Goal: Information Seeking & Learning: Learn about a topic

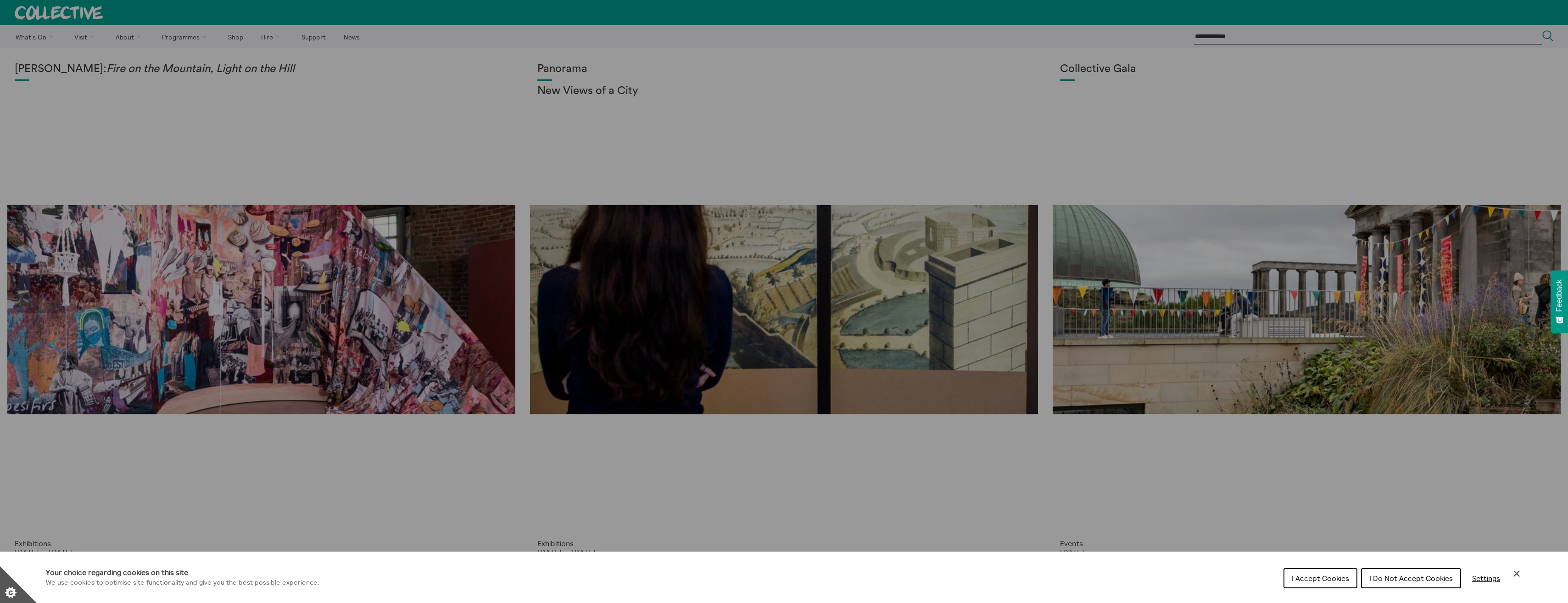
click at [1324, 573] on span "I Accept Cookies" at bounding box center [1320, 578] width 57 height 9
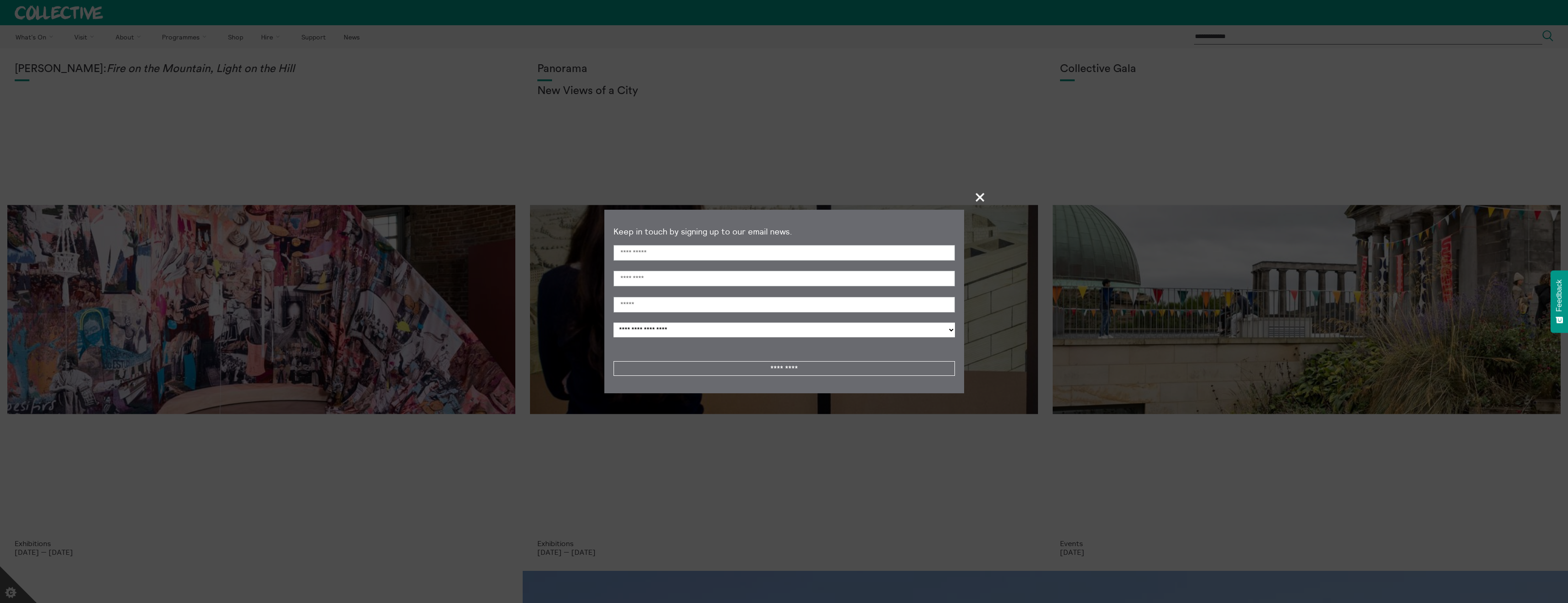
click at [984, 199] on span "+" at bounding box center [980, 197] width 27 height 27
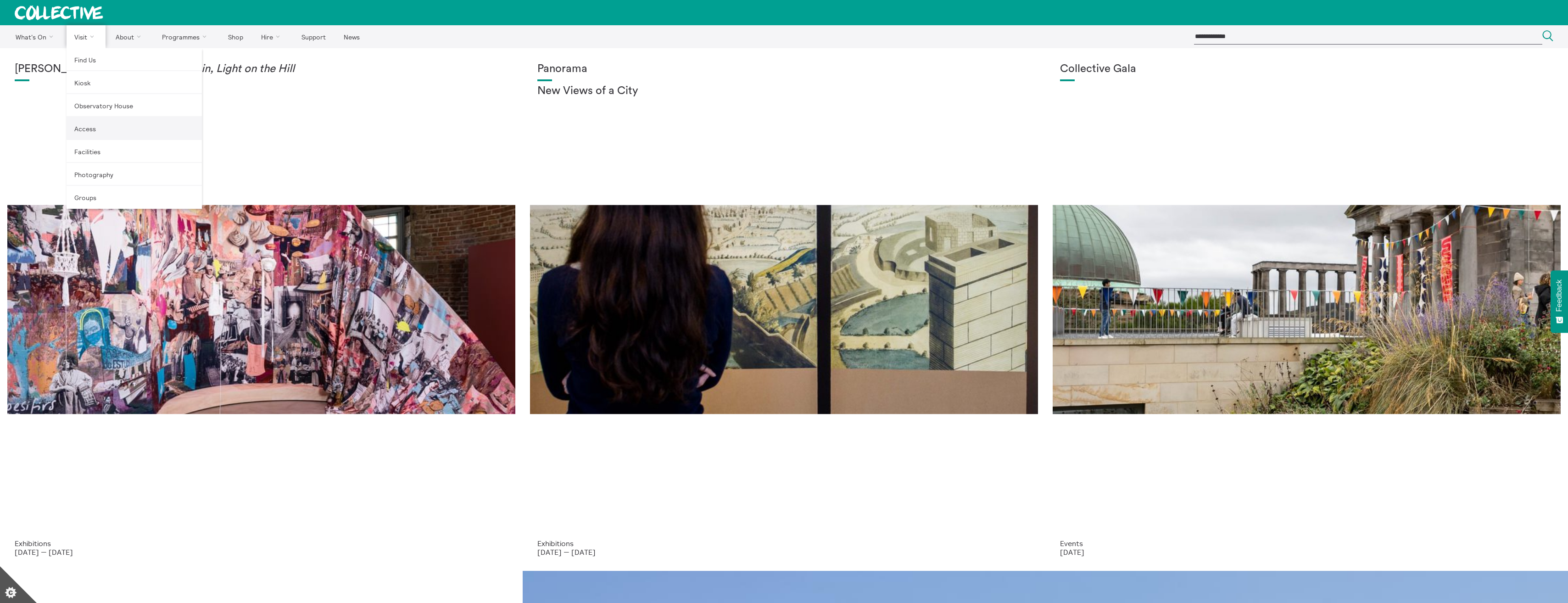
click at [84, 123] on link "Access" at bounding box center [134, 128] width 136 height 23
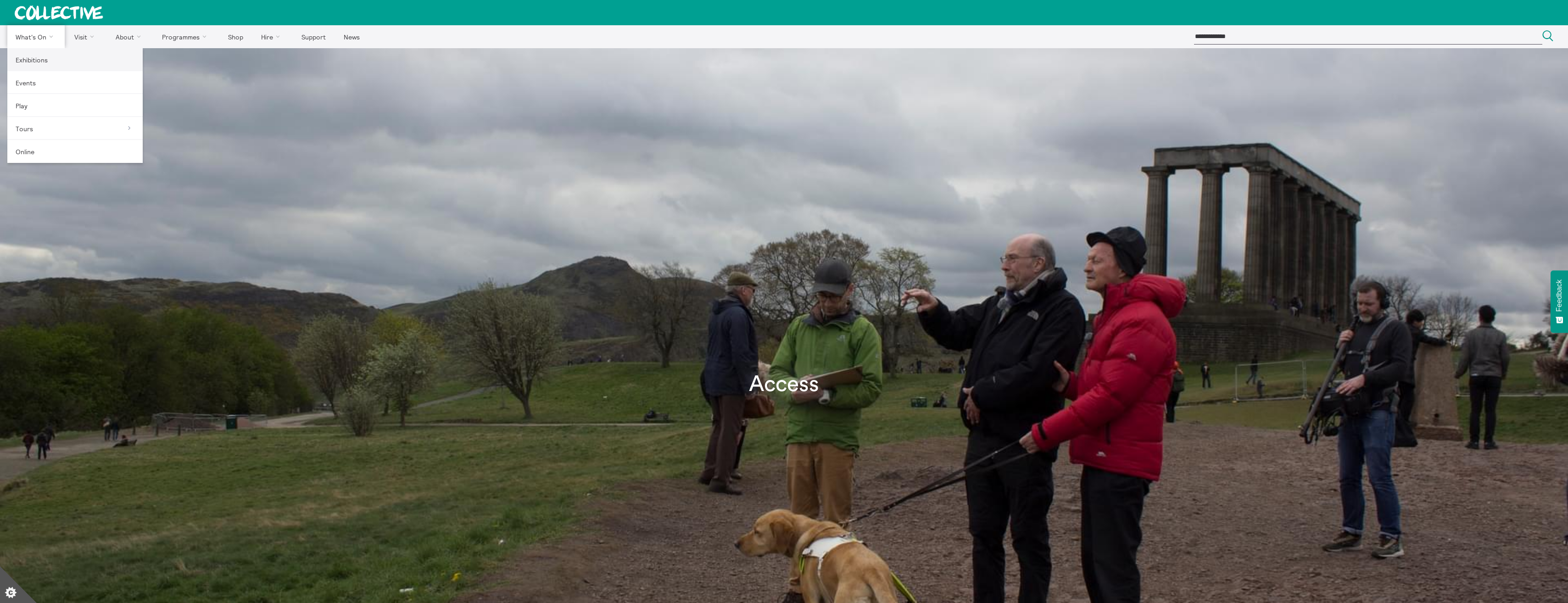
click at [31, 61] on link "Exhibitions" at bounding box center [75, 59] width 136 height 23
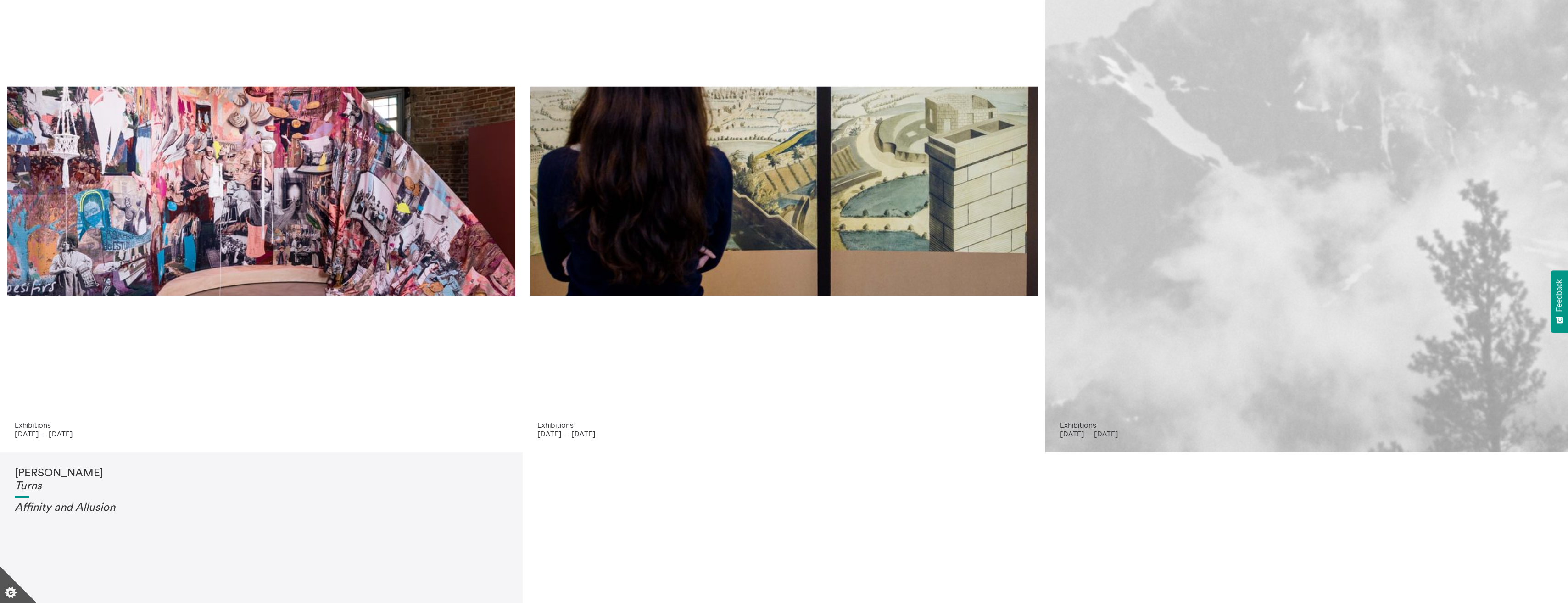
scroll to position [92, 0]
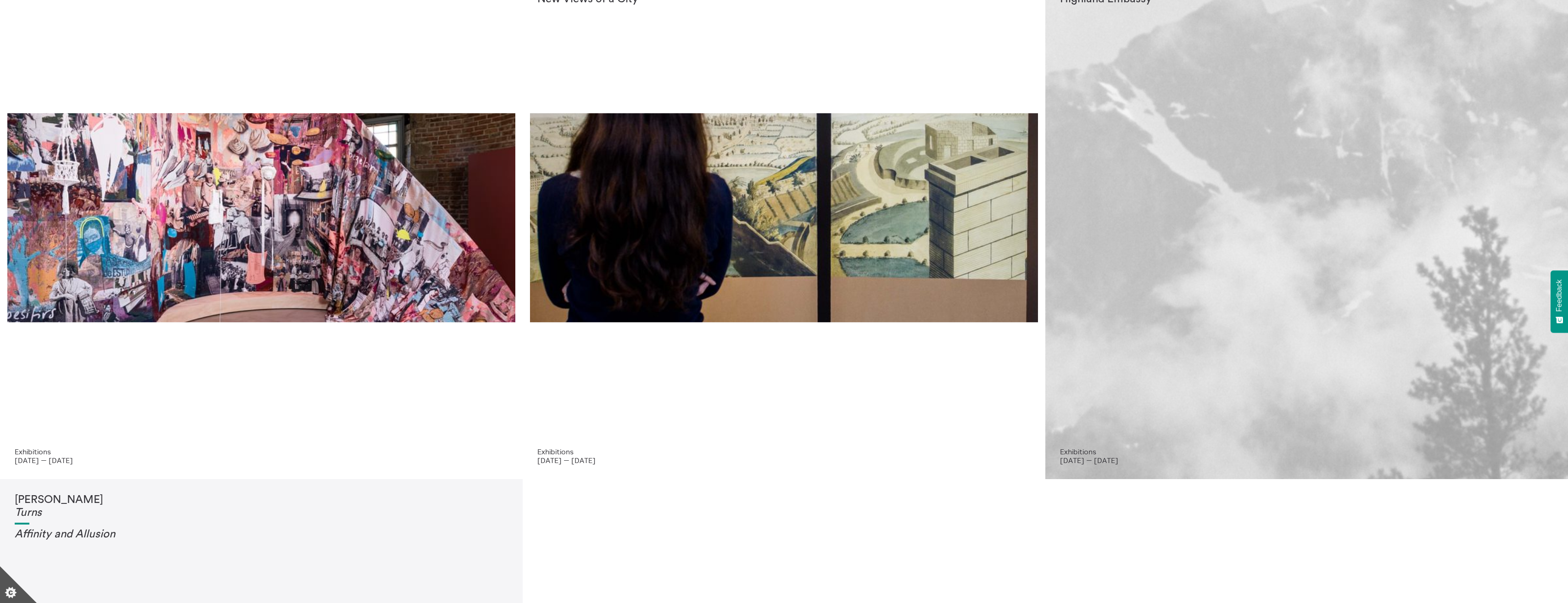
click at [1327, 246] on div "Shen Xin Highland Embassy" at bounding box center [1306, 209] width 493 height 476
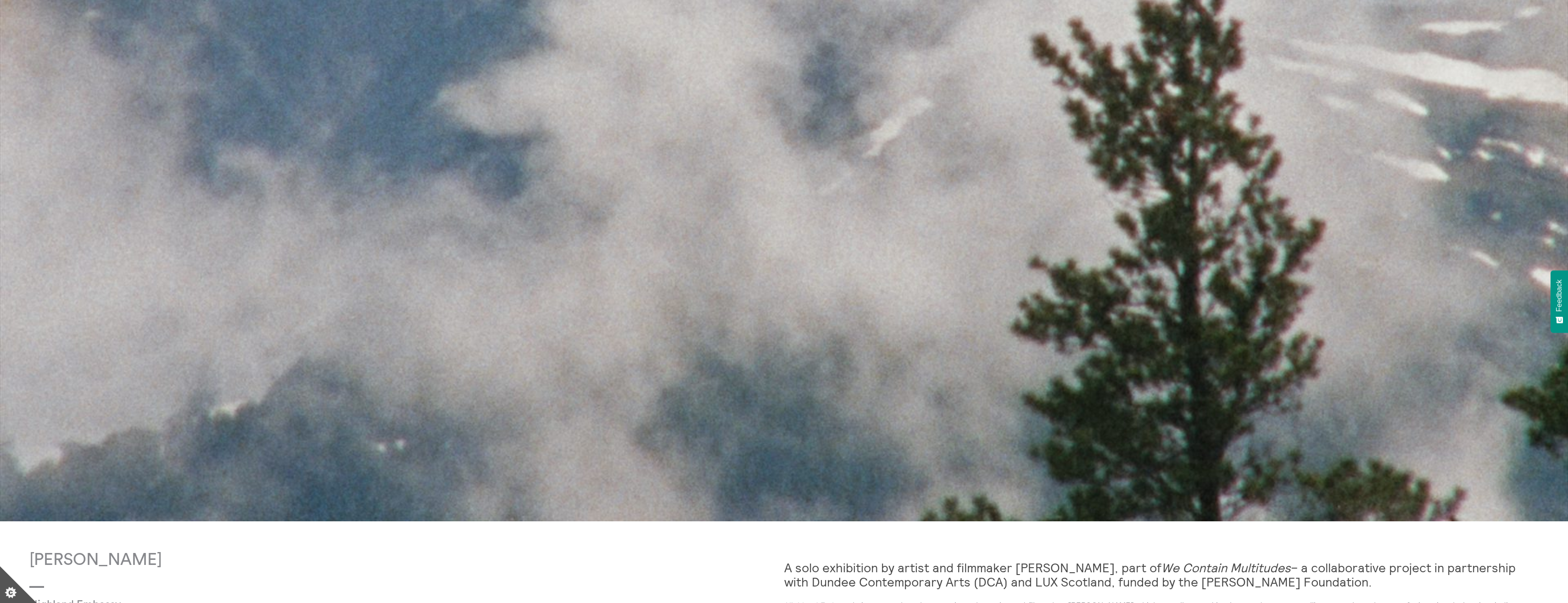
scroll to position [702, 0]
